Goal: Task Accomplishment & Management: Manage account settings

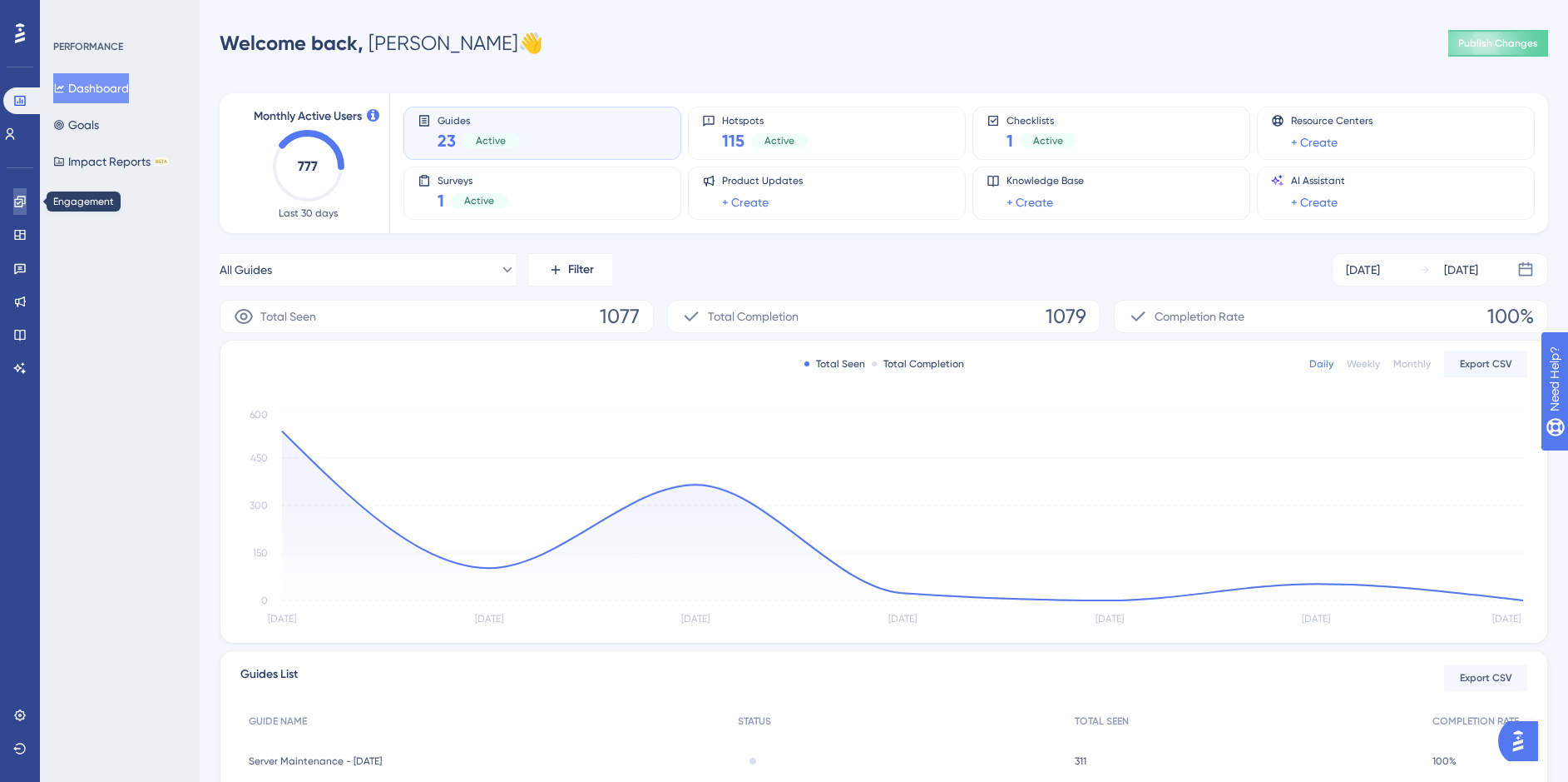
click at [15, 202] on icon at bounding box center [19, 201] width 11 height 11
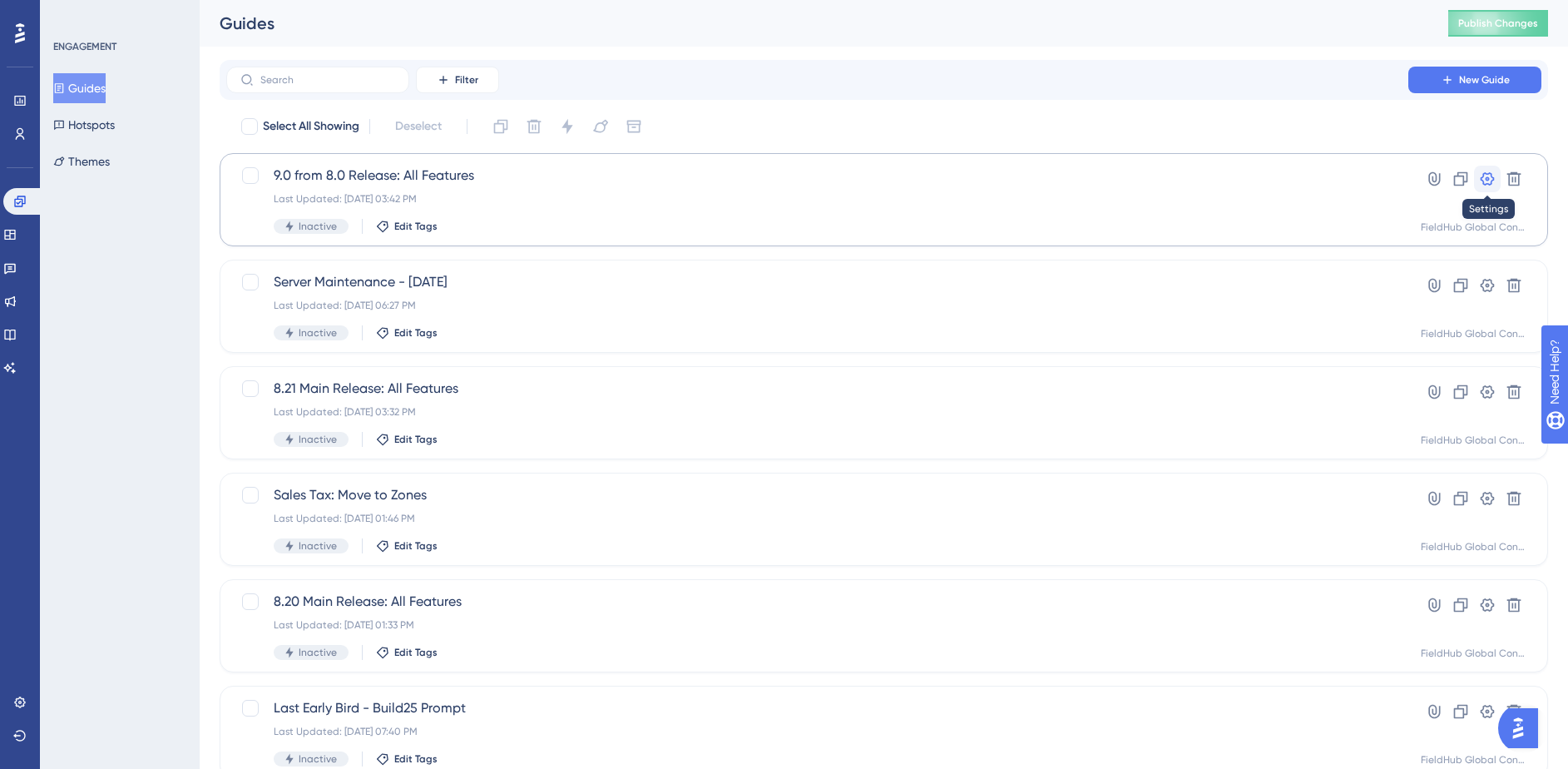
click at [1489, 177] on icon at bounding box center [1487, 178] width 16 height 16
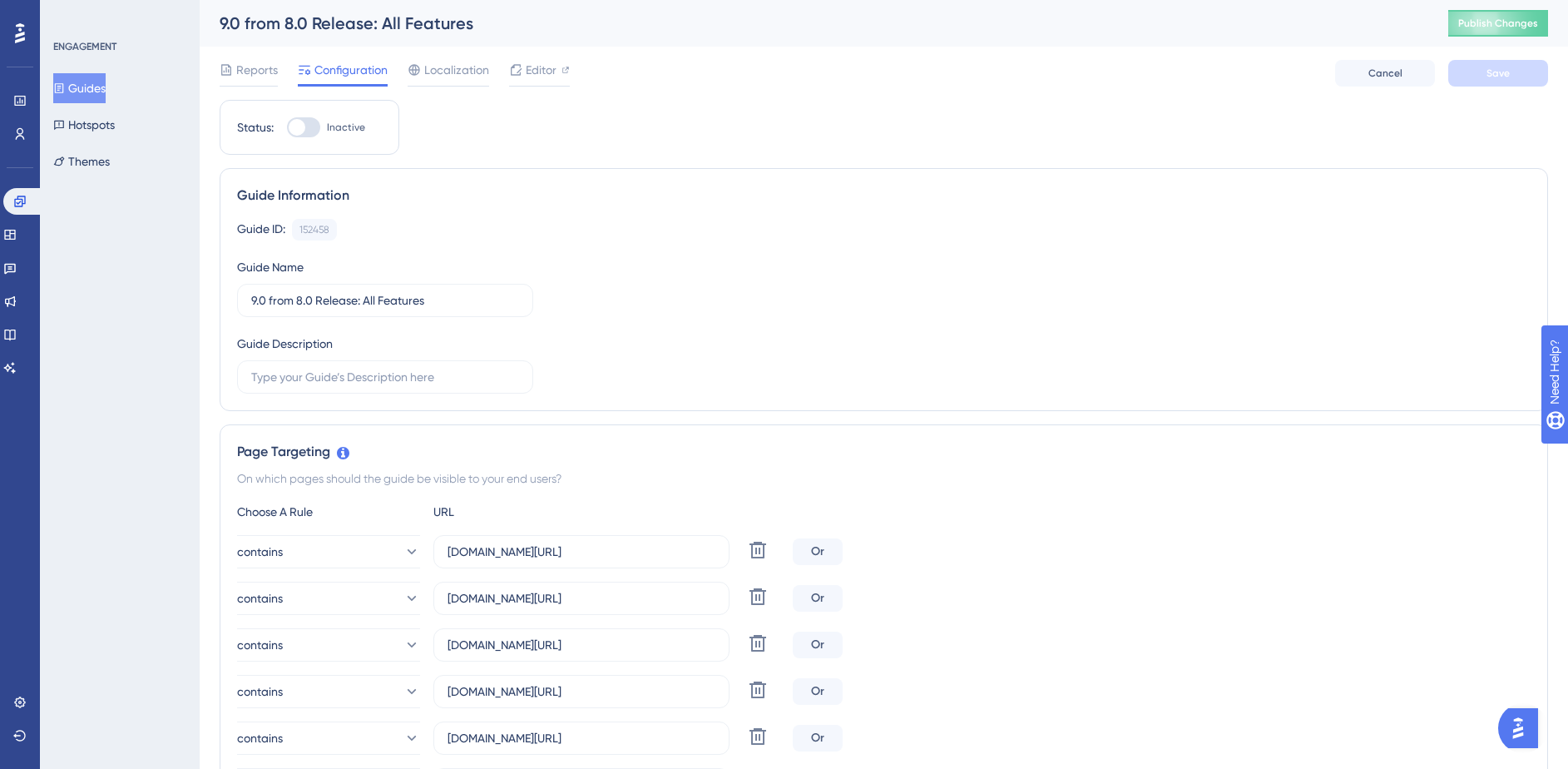
click at [297, 128] on div at bounding box center [297, 126] width 16 height 16
click at [287, 128] on input "Inactive" at bounding box center [286, 127] width 1 height 1
checkbox input "true"
click at [1495, 72] on span "Save" at bounding box center [1499, 73] width 23 height 13
click at [1502, 27] on span "Publish Changes" at bounding box center [1498, 23] width 80 height 13
